Goal: Find specific page/section: Find specific page/section

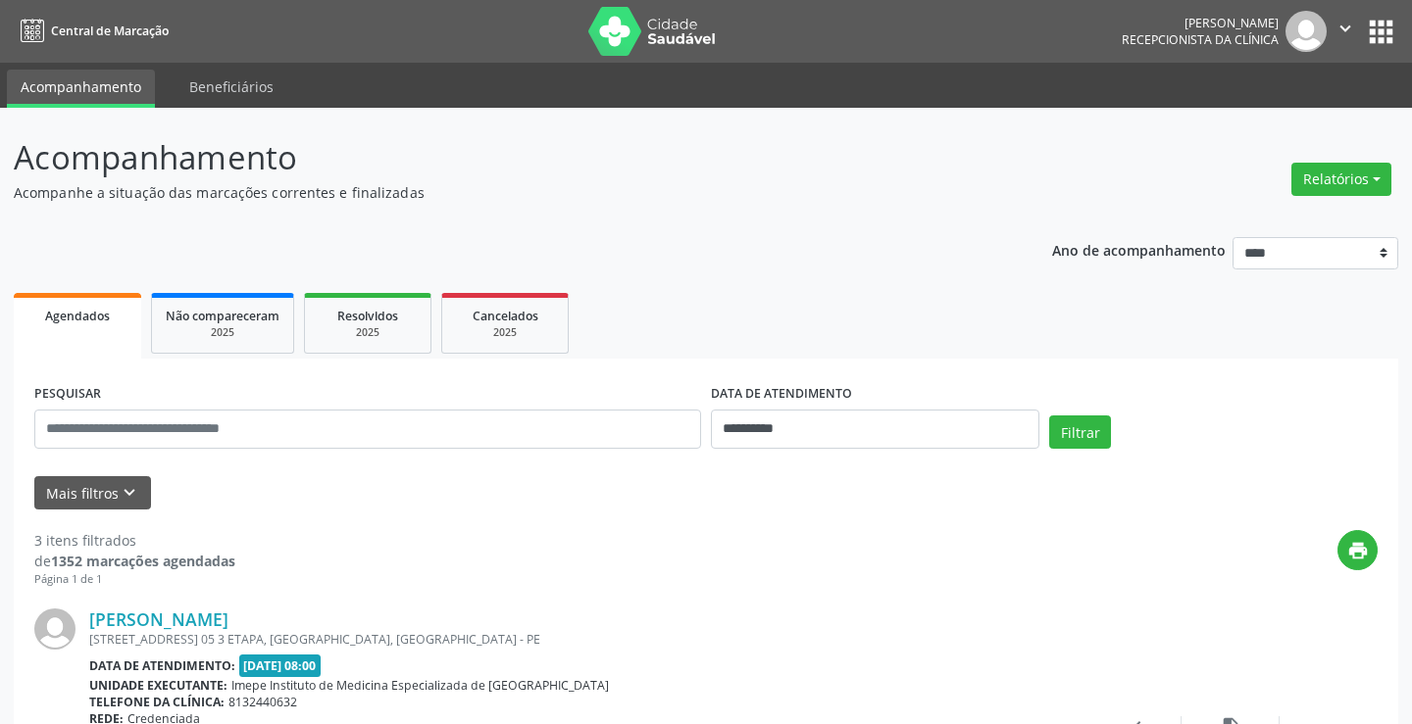
select select "*"
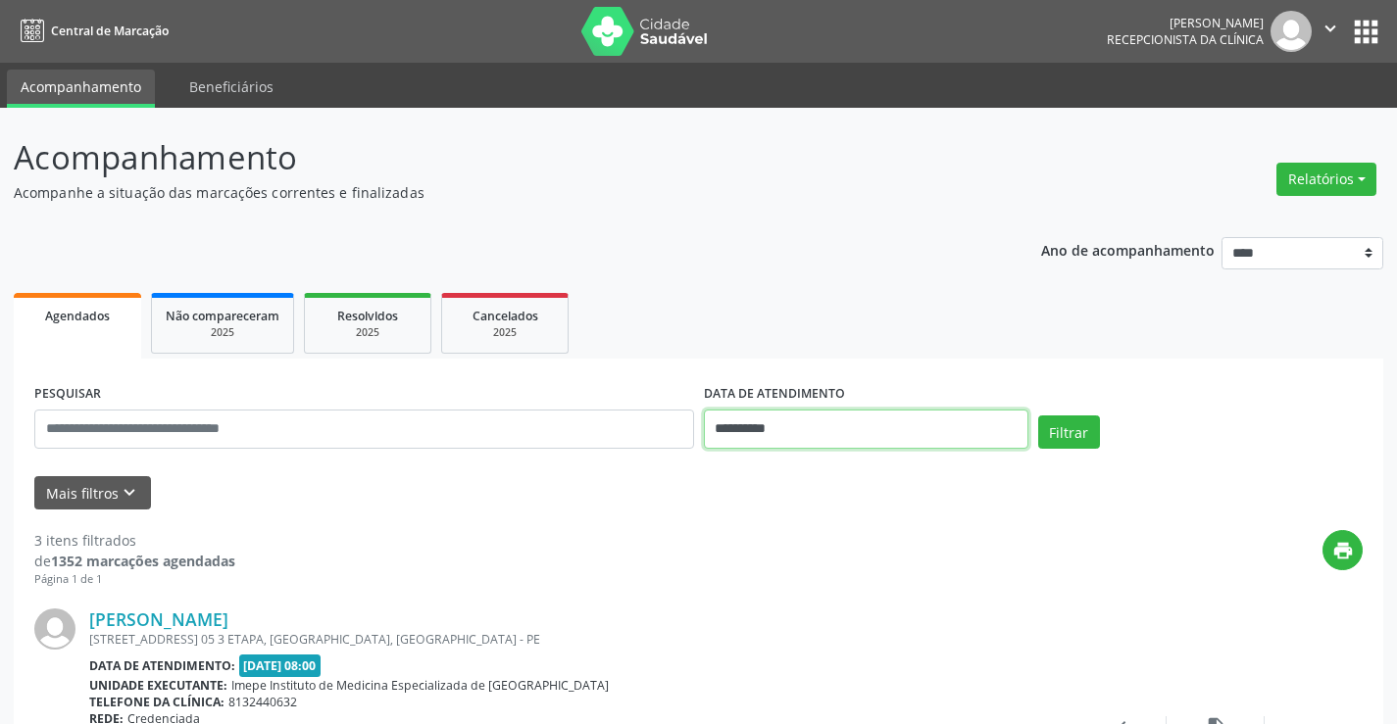
click at [904, 424] on input "**********" at bounding box center [866, 429] width 325 height 39
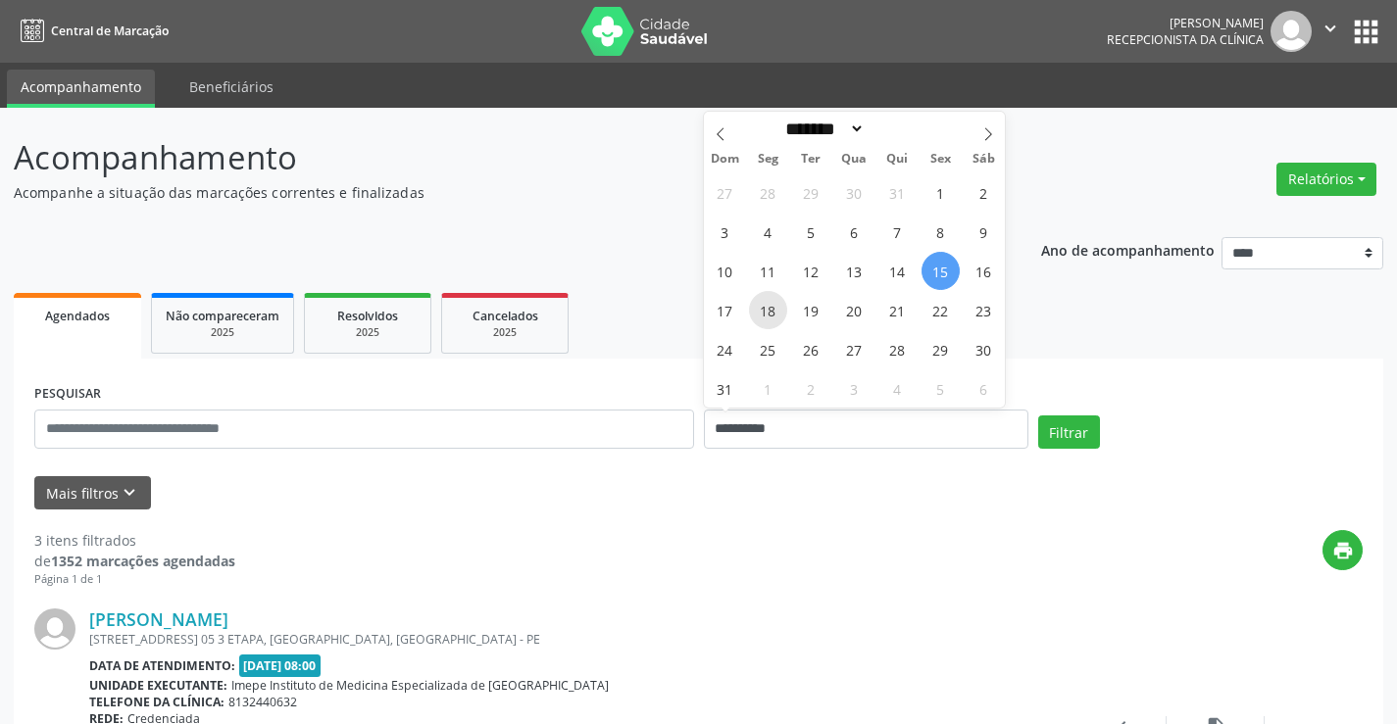
click at [762, 317] on span "18" at bounding box center [768, 310] width 38 height 38
type input "**********"
click at [762, 317] on span "18" at bounding box center [768, 310] width 38 height 38
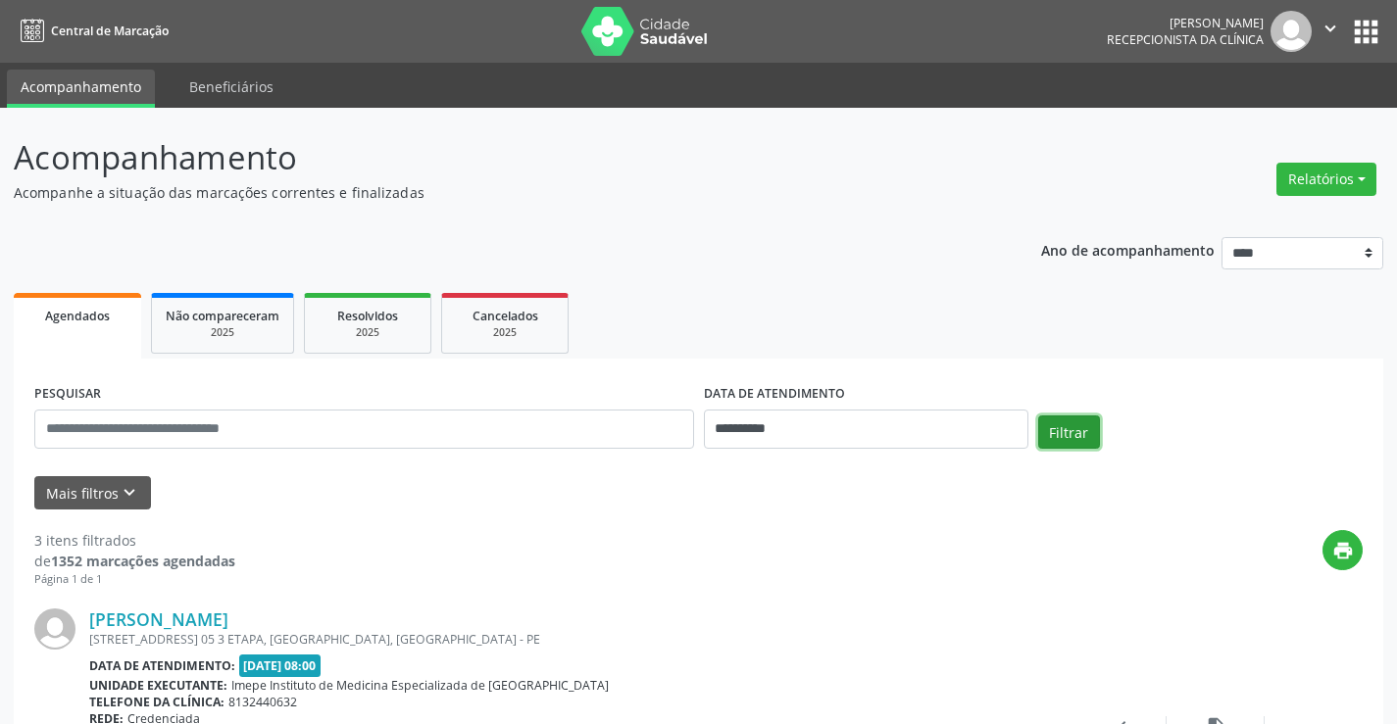
click at [1083, 422] on button "Filtrar" at bounding box center [1069, 432] width 62 height 33
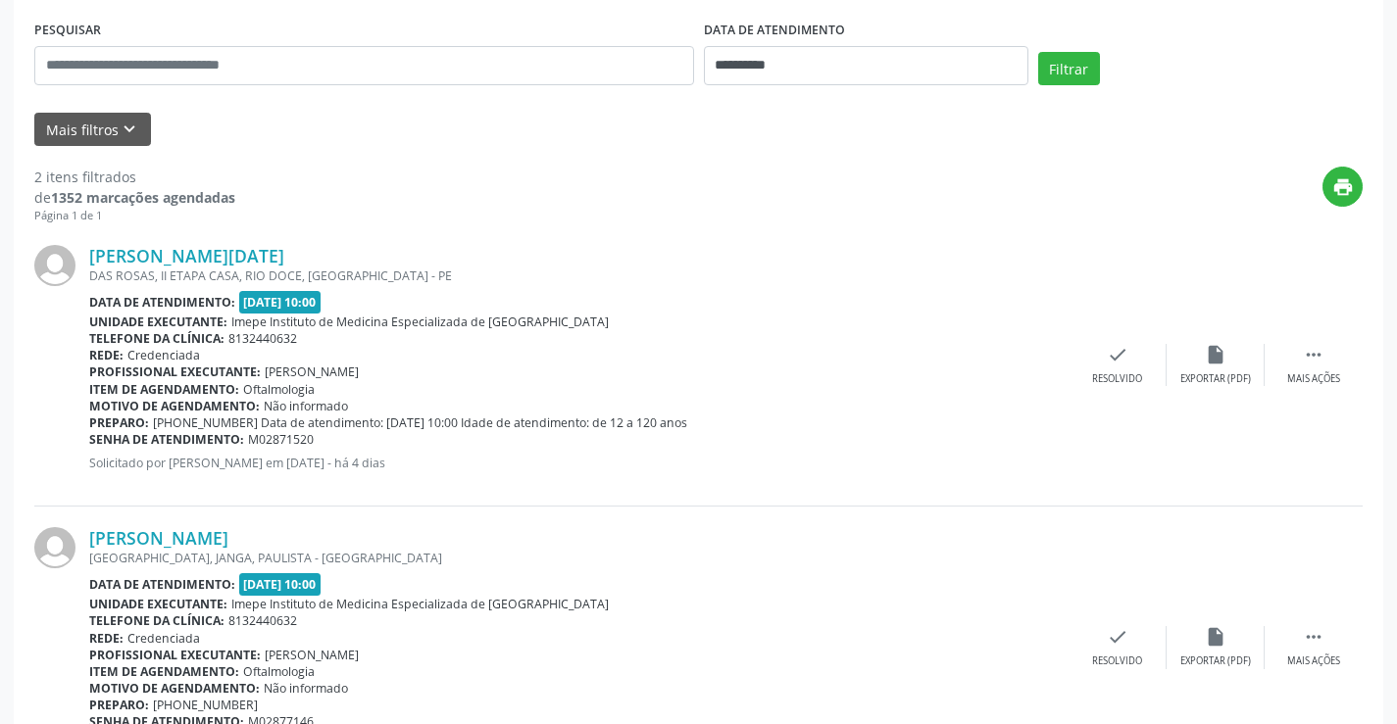
scroll to position [463, 0]
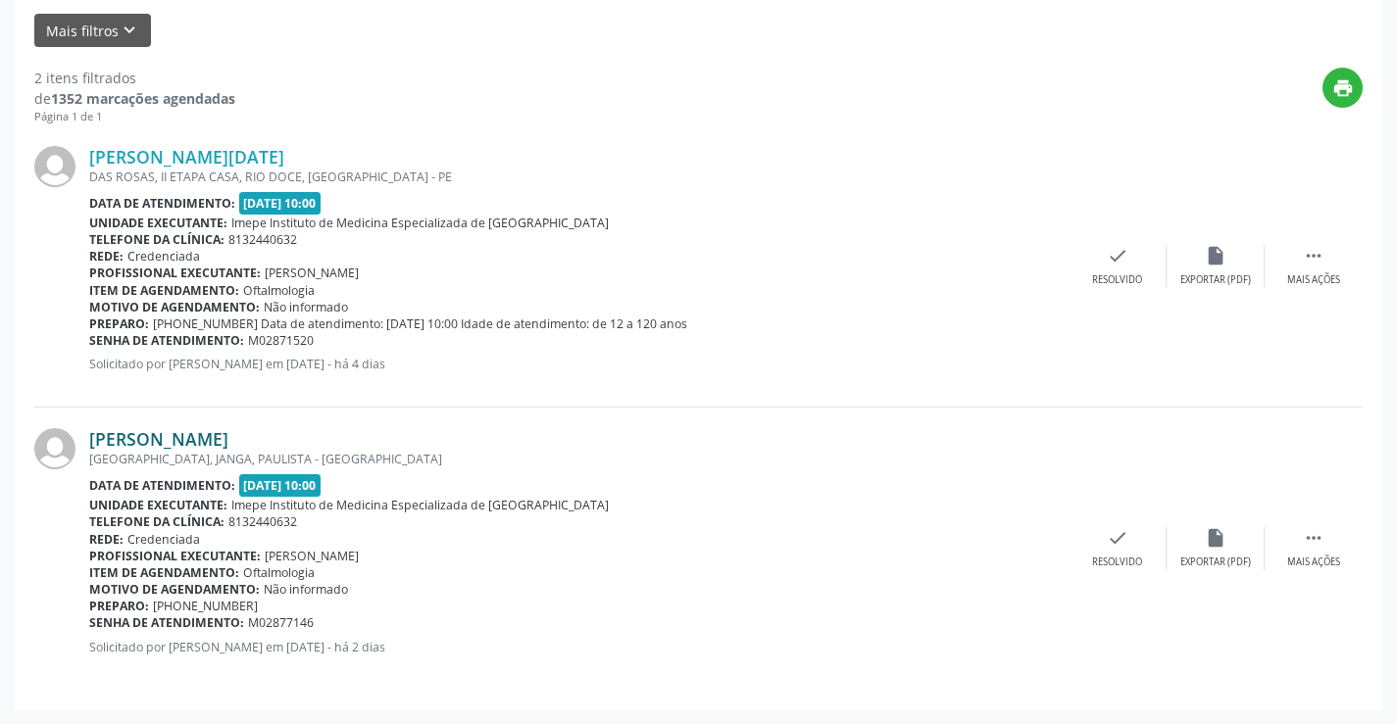
click at [228, 448] on link "[PERSON_NAME]" at bounding box center [158, 439] width 139 height 22
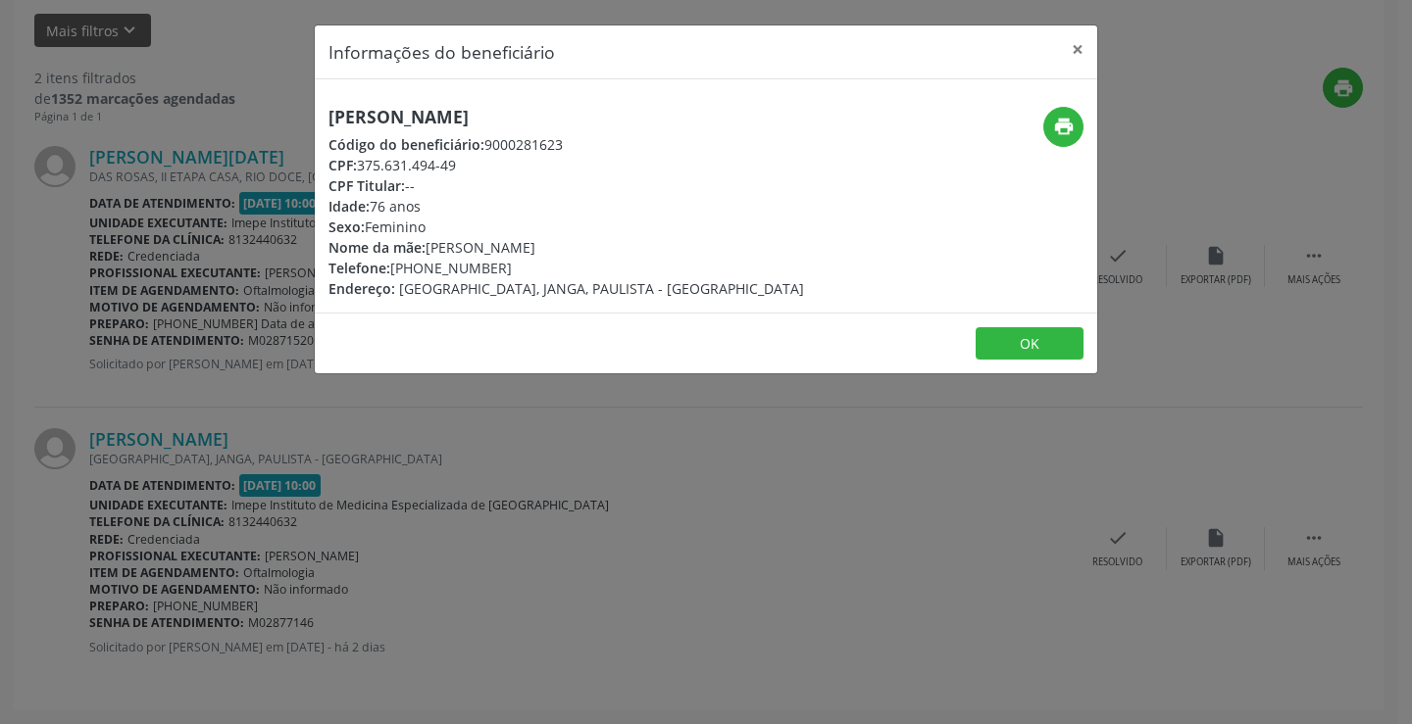
drag, startPoint x: 318, startPoint y: 111, endPoint x: 681, endPoint y: 120, distance: 363.8
click at [681, 120] on div "Informações do beneficiário × [PERSON_NAME] Código do beneficiário: 9000281623 …" at bounding box center [706, 362] width 1412 height 724
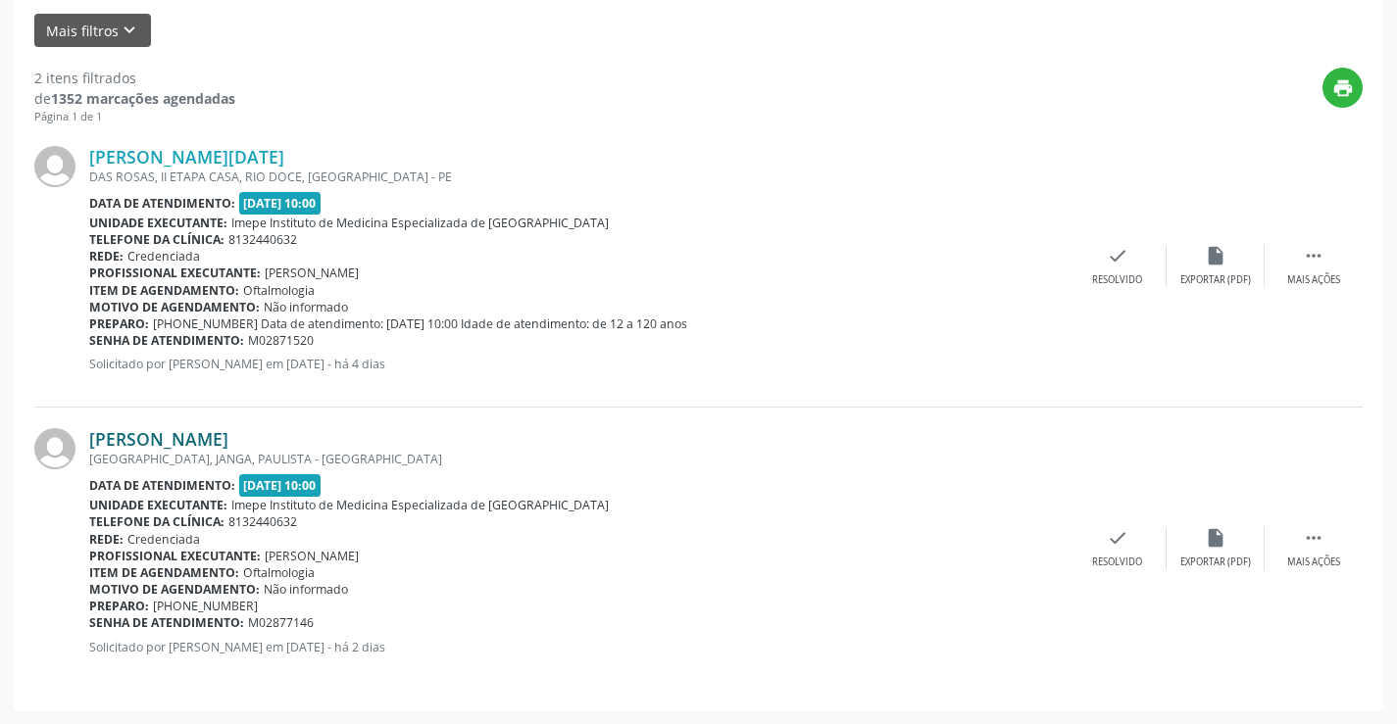
click at [228, 441] on link "[PERSON_NAME]" at bounding box center [158, 439] width 139 height 22
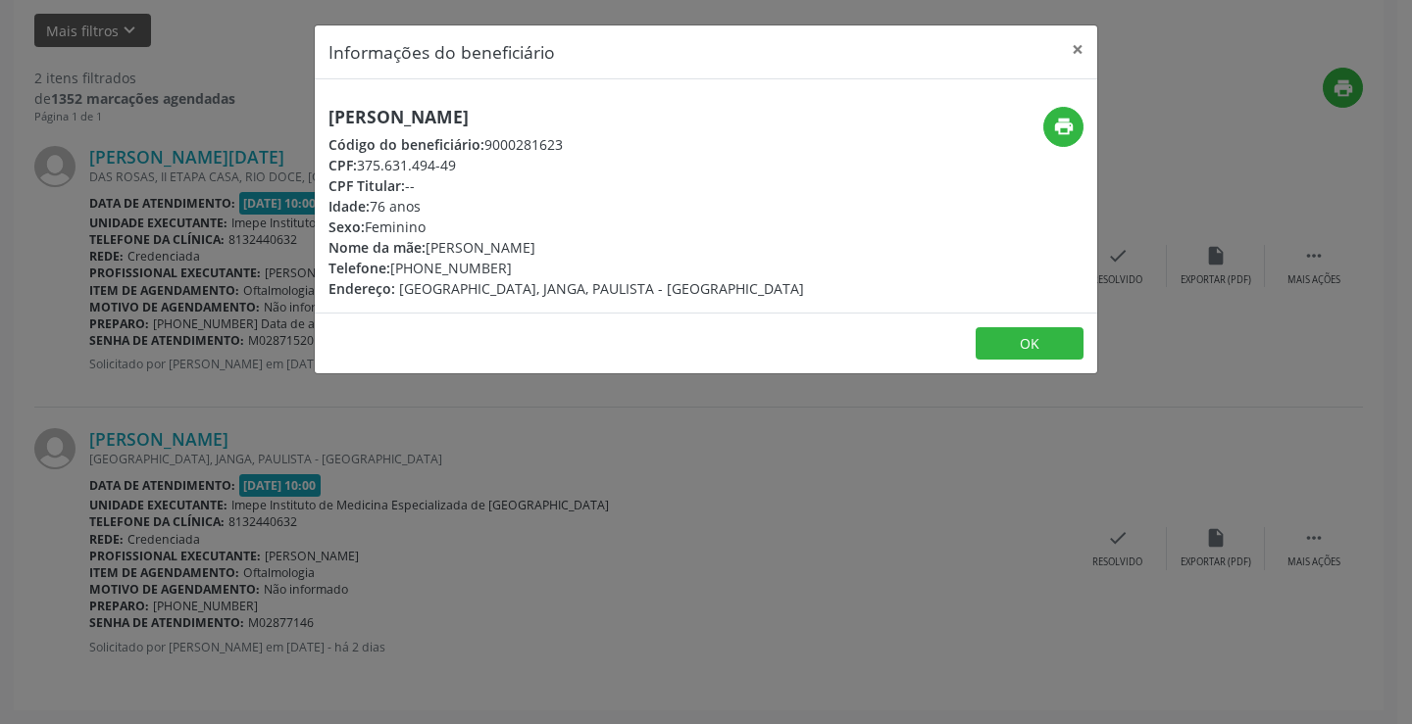
drag, startPoint x: 319, startPoint y: 114, endPoint x: 763, endPoint y: 94, distance: 444.5
click at [763, 94] on div "[PERSON_NAME] Código do beneficiário: 9000281623 CPF: 375.631.494-49 CPF Titula…" at bounding box center [706, 195] width 782 height 233
copy h5 "[PERSON_NAME]"
click at [584, 517] on div "Informações do beneficiário × [PERSON_NAME] Código do beneficiário: 9000281623 …" at bounding box center [706, 362] width 1412 height 724
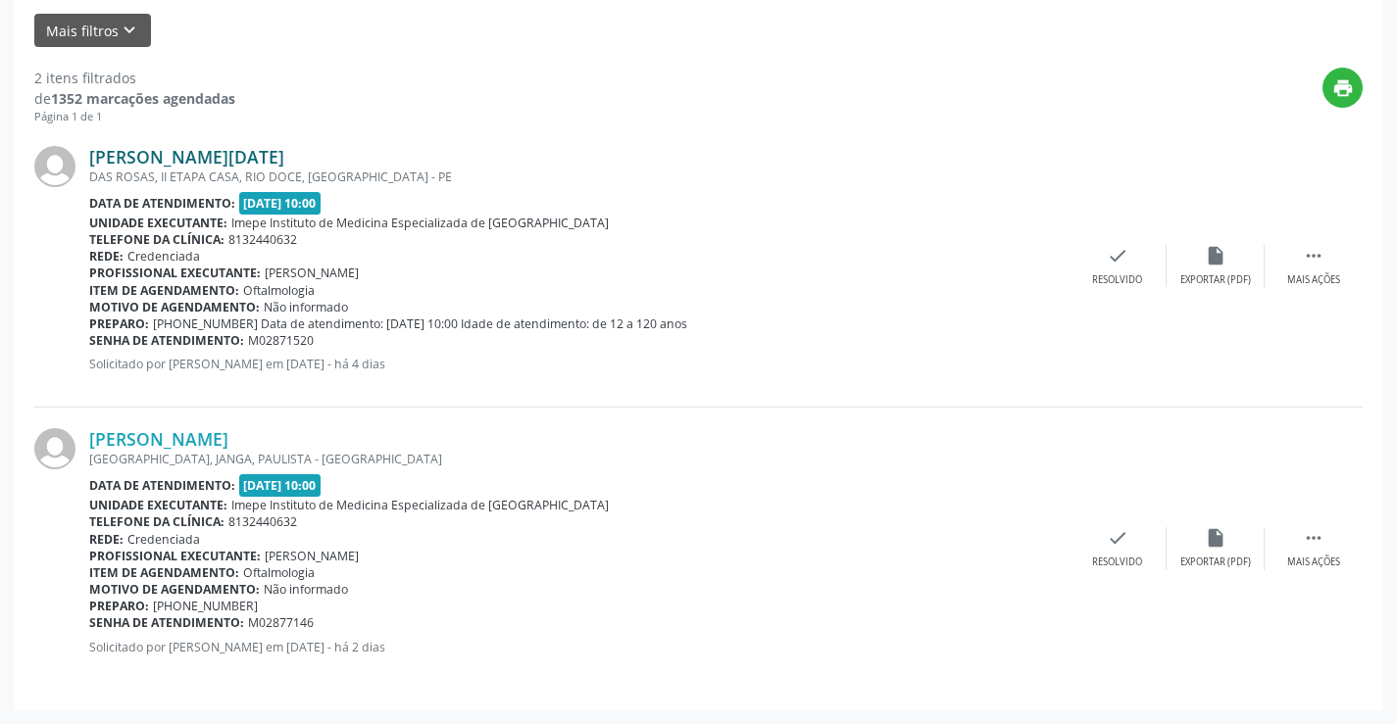
click at [207, 152] on link "[PERSON_NAME][DATE]" at bounding box center [186, 157] width 195 height 22
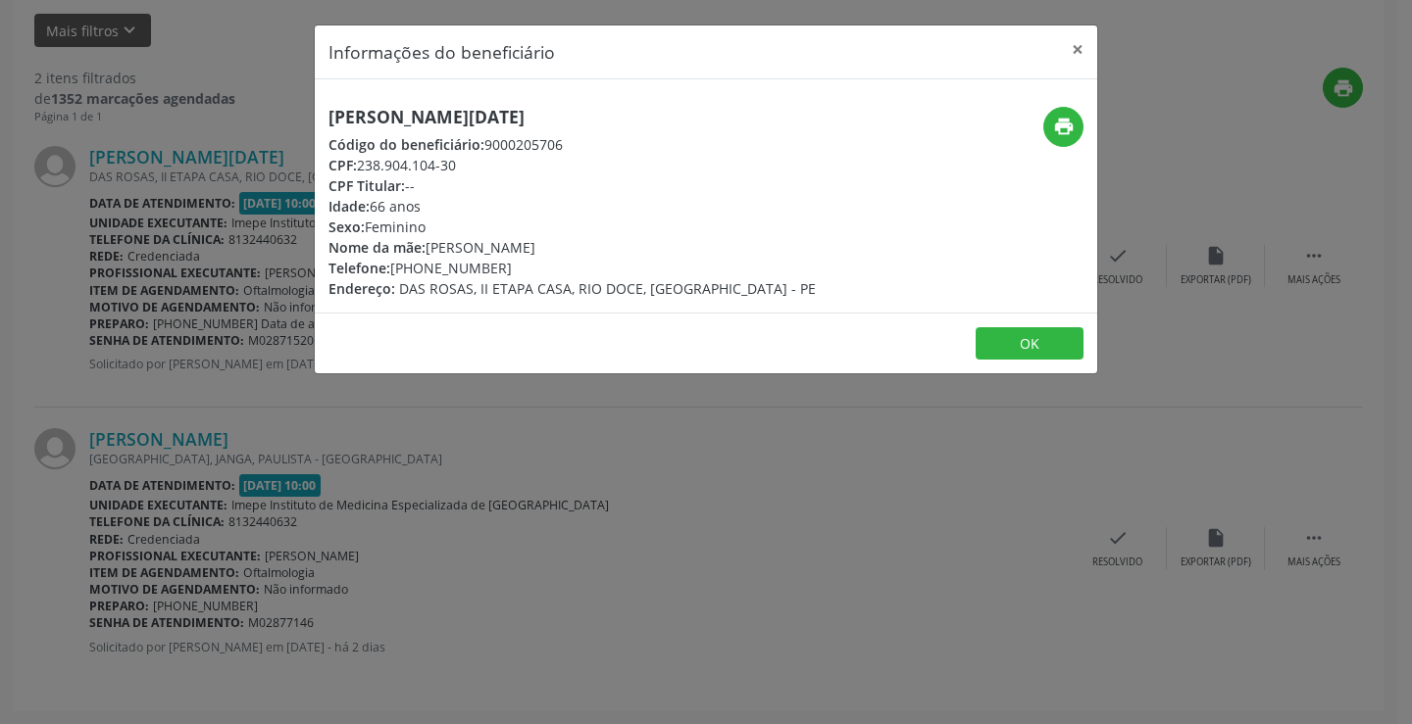
click at [423, 123] on h5 "[PERSON_NAME][DATE]" at bounding box center [571, 117] width 487 height 21
copy div "[PERSON_NAME][DATE]"
click at [1082, 58] on button "×" at bounding box center [1077, 49] width 39 height 48
